Goal: Check status: Check status

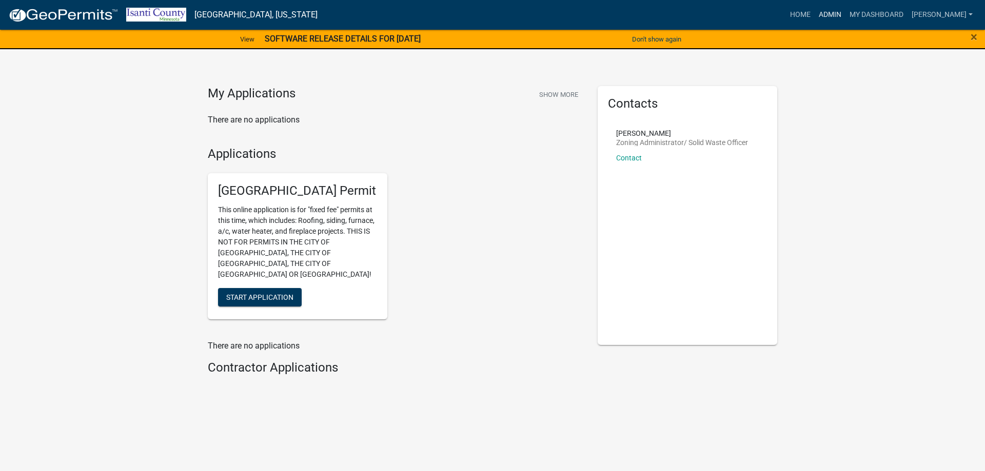
click at [836, 11] on link "Admin" at bounding box center [830, 14] width 31 height 19
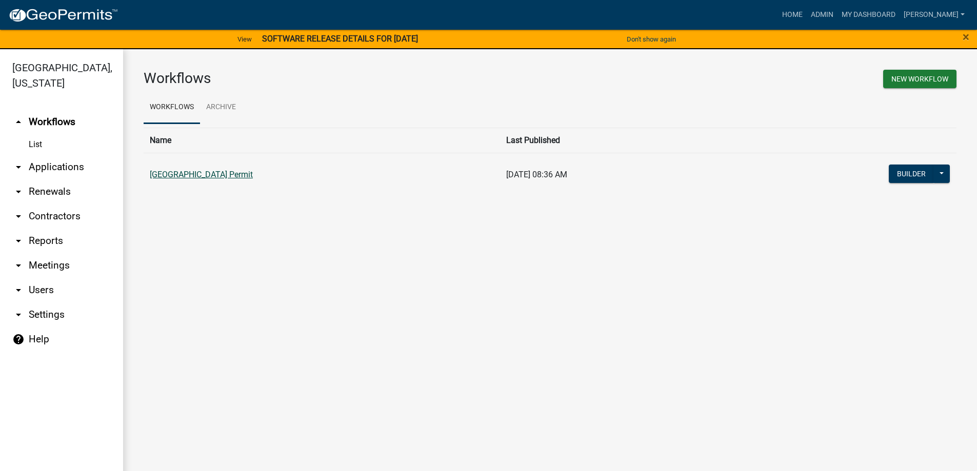
click at [205, 177] on link "[GEOGRAPHIC_DATA] Permit" at bounding box center [201, 175] width 103 height 10
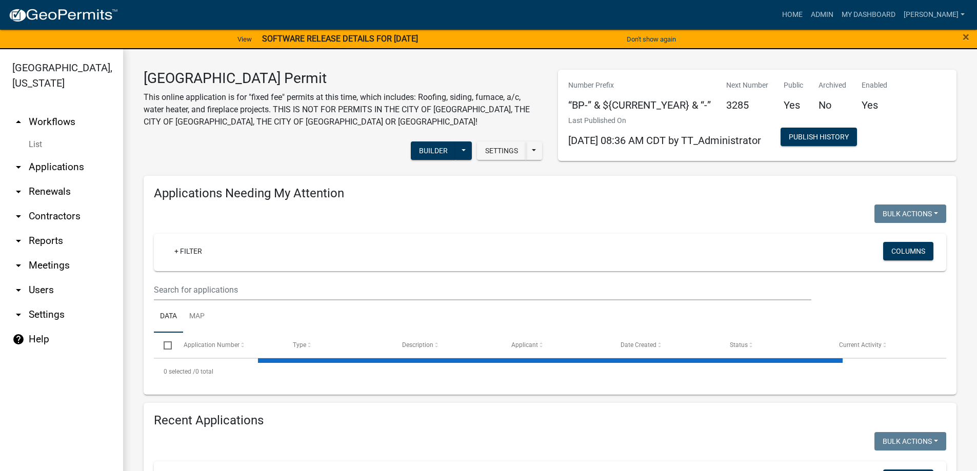
scroll to position [154, 0]
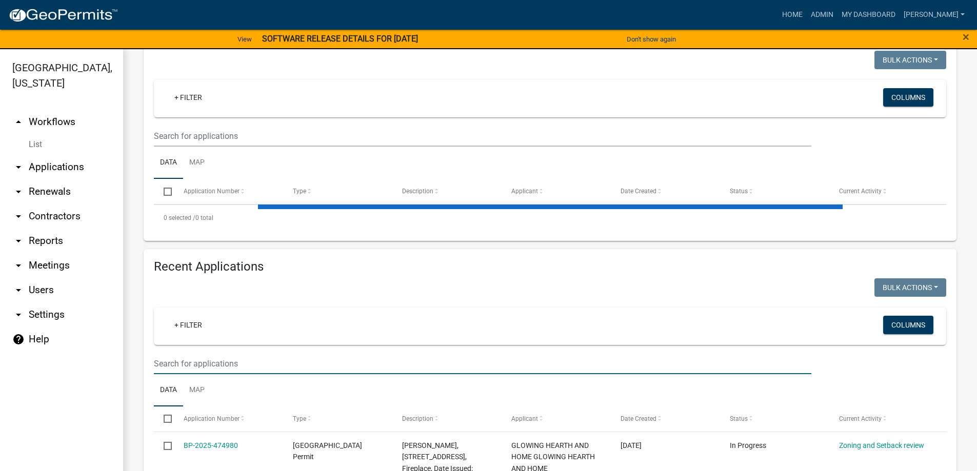
click at [197, 369] on input "text" at bounding box center [483, 363] width 658 height 21
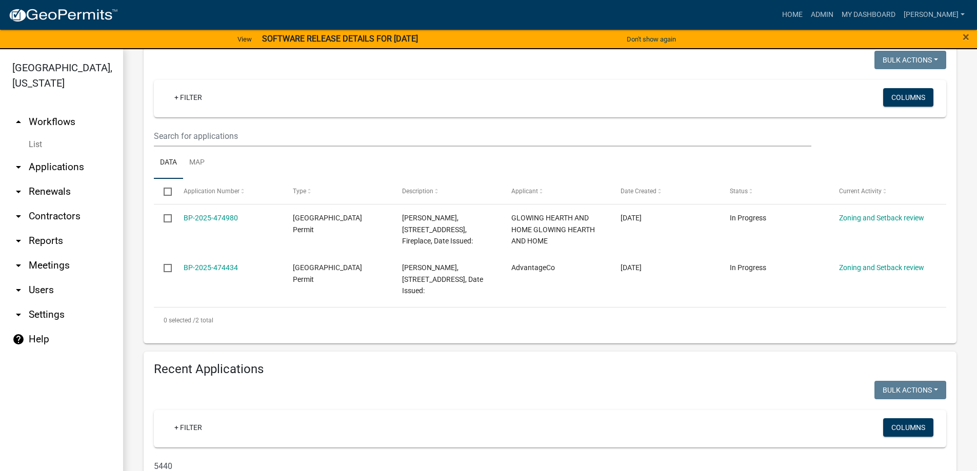
type input "5440"
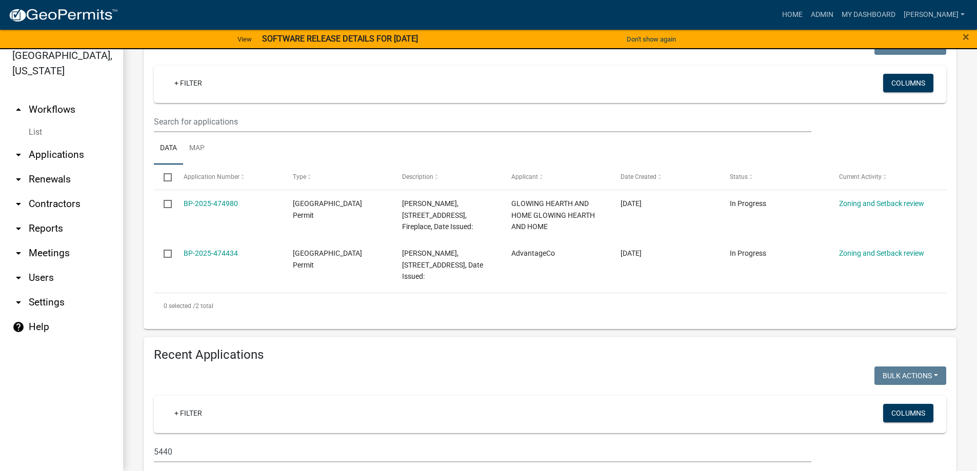
scroll to position [134, 0]
